Goal: Information Seeking & Learning: Understand process/instructions

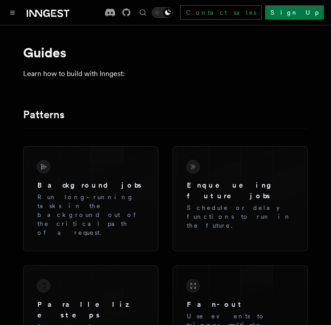
scroll to position [3, 0]
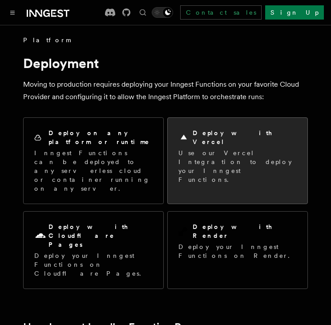
click at [228, 153] on p "Use our Vercel Integration to deploy your Inngest Functions." at bounding box center [237, 167] width 118 height 36
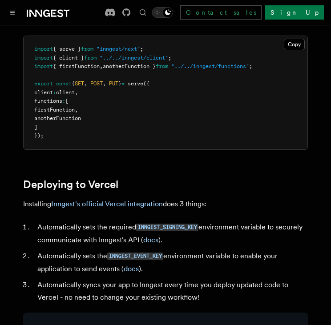
scroll to position [283, 0]
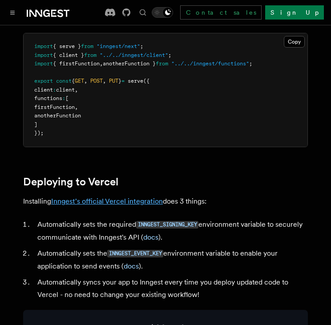
click at [101, 206] on link "Inngest's official Vercel integration" at bounding box center [107, 201] width 112 height 8
